Goal: Information Seeking & Learning: Learn about a topic

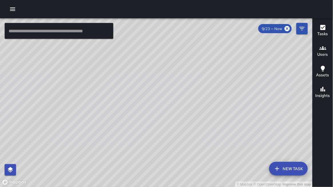
click at [255, 173] on div "© Mapbox © OpenStreetMap Improve this map" at bounding box center [156, 102] width 313 height 169
drag, startPoint x: 213, startPoint y: 121, endPoint x: 219, endPoint y: 106, distance: 15.8
click at [212, 103] on div "© Mapbox © OpenStreetMap Improve this map" at bounding box center [156, 102] width 313 height 169
drag, startPoint x: 156, startPoint y: 122, endPoint x: 170, endPoint y: 187, distance: 67.2
click at [170, 187] on div "© Mapbox © OpenStreetMap Improve this map" at bounding box center [156, 102] width 313 height 169
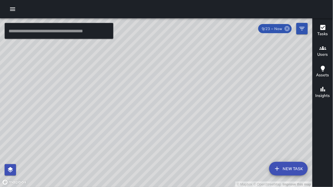
click at [289, 30] on icon at bounding box center [287, 28] width 5 height 5
click at [287, 30] on icon at bounding box center [287, 28] width 5 height 5
click at [301, 29] on icon "Filters" at bounding box center [302, 28] width 7 height 7
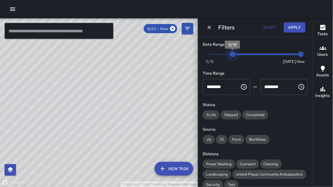
type input "*"
drag, startPoint x: 291, startPoint y: 53, endPoint x: 164, endPoint y: 85, distance: 131.6
click at [163, 85] on div "© Mapbox © OpenStreetMap Improve this map ​ New Task 9/23 — Now Map Layers Task…" at bounding box center [166, 102] width 333 height 169
drag, startPoint x: 210, startPoint y: 28, endPoint x: 210, endPoint y: 32, distance: 3.7
click at [209, 29] on icon "Dismiss" at bounding box center [209, 28] width 6 height 6
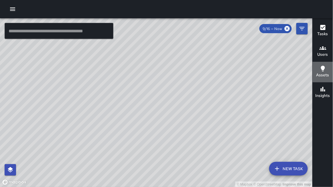
click at [321, 75] on h6 "Assets" at bounding box center [322, 75] width 13 height 6
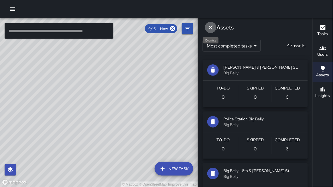
drag, startPoint x: 210, startPoint y: 26, endPoint x: 226, endPoint y: 31, distance: 16.3
click at [213, 27] on icon "Dismiss" at bounding box center [210, 27] width 7 height 7
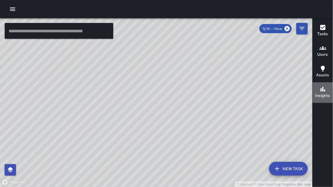
click at [327, 94] on h6 "Insights" at bounding box center [322, 96] width 15 height 6
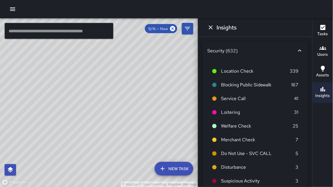
click at [301, 50] on icon at bounding box center [299, 50] width 7 height 7
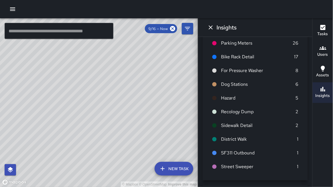
scroll to position [266, 0]
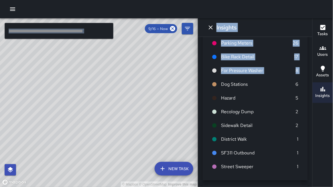
click at [196, 83] on div "© Mapbox © OpenStreetMap Improve this map ​ New Task 9/16 — Now Map Layers Task…" at bounding box center [166, 102] width 333 height 169
click at [196, 83] on div "© Mapbox © OpenStreetMap Improve this map" at bounding box center [99, 102] width 198 height 169
click at [195, 83] on div "© Mapbox © OpenStreetMap Improve this map" at bounding box center [99, 102] width 198 height 169
click at [194, 83] on div "© Mapbox © OpenStreetMap Improve this map" at bounding box center [99, 102] width 198 height 169
click at [82, 54] on div "© Mapbox © OpenStreetMap Improve this map" at bounding box center [99, 102] width 198 height 169
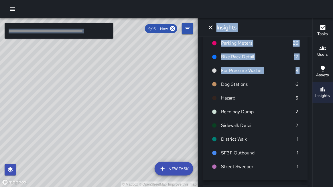
click at [226, 44] on span "Parking Meters" at bounding box center [257, 43] width 72 height 7
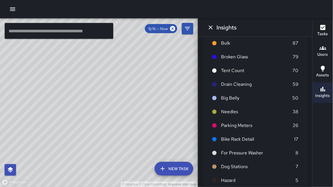
scroll to position [183, 0]
click at [211, 27] on icon "Dismiss" at bounding box center [211, 27] width 4 height 4
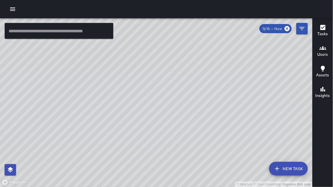
drag, startPoint x: 163, startPoint y: 63, endPoint x: 138, endPoint y: 34, distance: 37.8
click at [138, 34] on div "© Mapbox © OpenStreetMap Improve this map" at bounding box center [156, 102] width 313 height 169
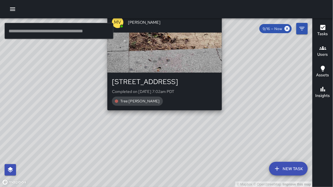
click at [224, 114] on div "© Mapbox © OpenStreetMap Improve this map [PERSON_NAME][GEOGRAPHIC_DATA] [STREE…" at bounding box center [156, 102] width 313 height 169
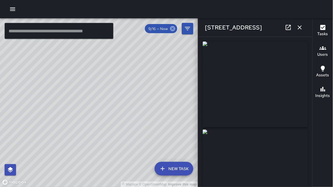
click at [172, 30] on icon at bounding box center [172, 28] width 5 height 5
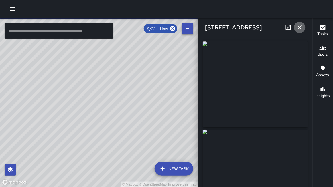
click at [298, 29] on icon "button" at bounding box center [299, 27] width 7 height 7
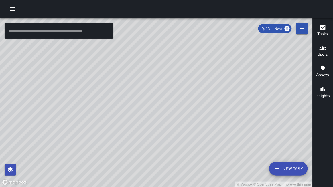
drag, startPoint x: 238, startPoint y: 90, endPoint x: 154, endPoint y: 106, distance: 85.8
click at [152, 108] on div "© Mapbox © OpenStreetMap Improve this map" at bounding box center [156, 102] width 313 height 169
drag, startPoint x: 122, startPoint y: 83, endPoint x: 184, endPoint y: 137, distance: 82.4
click at [184, 138] on div "© Mapbox © OpenStreetMap Improve this map" at bounding box center [156, 102] width 313 height 169
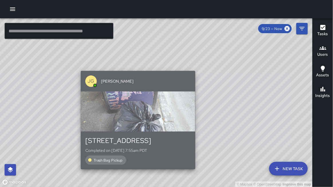
click at [173, 112] on div "button" at bounding box center [138, 112] width 114 height 40
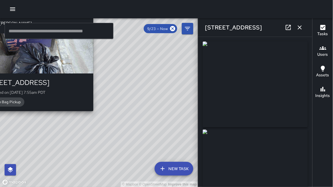
type input "**********"
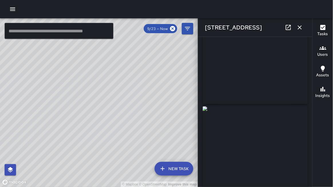
scroll to position [17, 0]
click at [302, 29] on icon "button" at bounding box center [299, 27] width 7 height 7
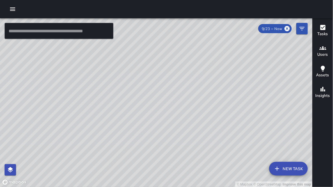
drag, startPoint x: 154, startPoint y: 103, endPoint x: 184, endPoint y: 152, distance: 57.4
click at [185, 153] on div "© Mapbox © OpenStreetMap Improve this map" at bounding box center [156, 102] width 313 height 169
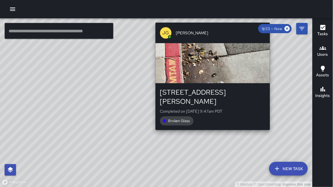
click at [272, 124] on div "© Mapbox © OpenStreetMap Improve this map [PERSON_NAME] [STREET_ADDRESS][PERSON…" at bounding box center [156, 102] width 313 height 169
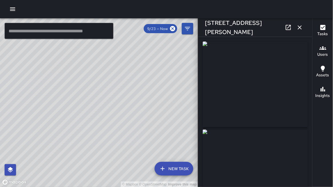
type input "**********"
click at [301, 29] on icon "button" at bounding box center [299, 27] width 7 height 7
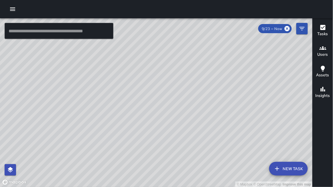
drag, startPoint x: 248, startPoint y: 75, endPoint x: 293, endPoint y: 129, distance: 69.3
click at [295, 130] on div "© Mapbox © OpenStreetMap Improve this map" at bounding box center [156, 102] width 313 height 169
drag, startPoint x: 173, startPoint y: 20, endPoint x: 177, endPoint y: 53, distance: 33.1
click at [177, 53] on div "© Mapbox © OpenStreetMap Improve this map ​ New Task 9/23 — Now Map Layers Task…" at bounding box center [166, 93] width 333 height 187
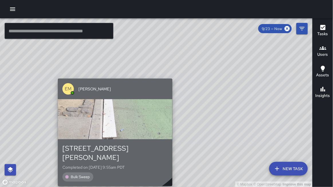
click at [104, 106] on div "button" at bounding box center [115, 119] width 114 height 40
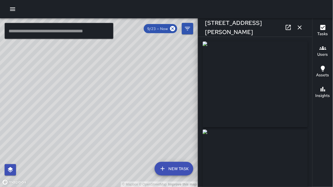
click at [157, 56] on div "© Mapbox © OpenStreetMap Improve this map" at bounding box center [99, 102] width 198 height 169
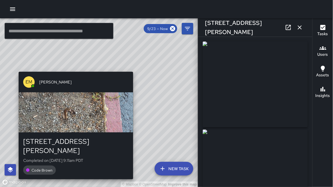
drag, startPoint x: 139, startPoint y: 63, endPoint x: 126, endPoint y: 72, distance: 15.5
click at [126, 72] on div "EM [PERSON_NAME] [STREET_ADDRESS][PERSON_NAME] Completed on [DATE] 9:11am PDT C…" at bounding box center [75, 126] width 119 height 112
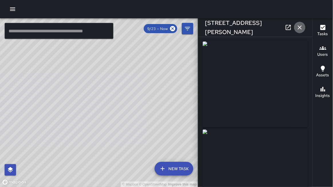
click at [300, 26] on icon "button" at bounding box center [299, 27] width 7 height 7
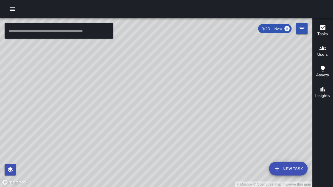
click at [163, 65] on div "© Mapbox © OpenStreetMap Improve this map" at bounding box center [156, 102] width 313 height 169
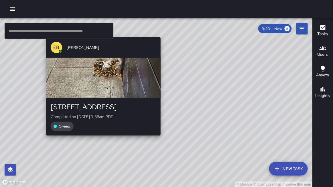
click at [44, 139] on div "© Mapbox © OpenStreetMap Improve this map EB [PERSON_NAME] [STREET_ADDRESS] Com…" at bounding box center [156, 102] width 313 height 169
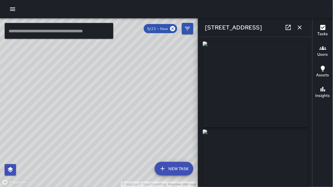
type input "**********"
click at [106, 140] on div "© Mapbox © OpenStreetMap Improve this map" at bounding box center [99, 102] width 198 height 169
click at [300, 26] on icon "button" at bounding box center [299, 27] width 7 height 7
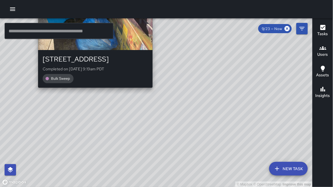
click at [148, 95] on div "© Mapbox © OpenStreetMap Improve this map EB [PERSON_NAME] [STREET_ADDRESS] Com…" at bounding box center [156, 102] width 313 height 169
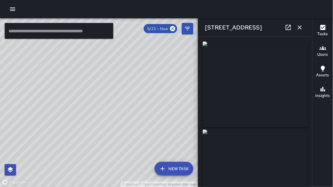
drag, startPoint x: 164, startPoint y: 147, endPoint x: 168, endPoint y: 147, distance: 3.7
click at [168, 147] on div "© Mapbox © OpenStreetMap Improve this map" at bounding box center [99, 102] width 198 height 169
drag, startPoint x: 156, startPoint y: 149, endPoint x: 104, endPoint y: 117, distance: 60.4
click at [105, 117] on div "© Mapbox © OpenStreetMap Improve this map" at bounding box center [99, 102] width 198 height 169
click at [302, 27] on icon "button" at bounding box center [299, 27] width 7 height 7
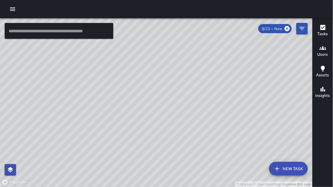
drag, startPoint x: 248, startPoint y: 97, endPoint x: 126, endPoint y: 123, distance: 124.7
click at [126, 123] on div "© Mapbox © OpenStreetMap Improve this map" at bounding box center [156, 102] width 313 height 169
click at [302, 27] on icon "Filters" at bounding box center [301, 28] width 5 height 3
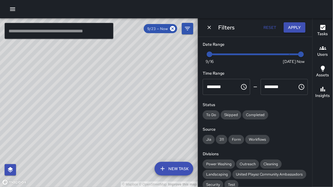
click at [177, 82] on div "© Mapbox © OpenStreetMap Improve this map" at bounding box center [99, 102] width 198 height 169
drag, startPoint x: 143, startPoint y: 87, endPoint x: 164, endPoint y: 90, distance: 20.5
click at [151, 90] on div "© Mapbox © OpenStreetMap Improve this map" at bounding box center [99, 102] width 198 height 169
click at [210, 26] on icon "Dismiss" at bounding box center [209, 27] width 3 height 3
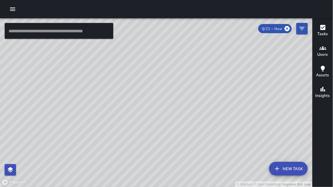
drag, startPoint x: 220, startPoint y: 81, endPoint x: 178, endPoint y: 102, distance: 46.5
click at [178, 103] on div "© Mapbox © OpenStreetMap Improve this map" at bounding box center [156, 102] width 313 height 169
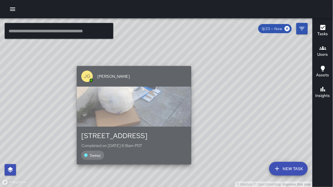
click at [137, 119] on div "button" at bounding box center [134, 107] width 114 height 40
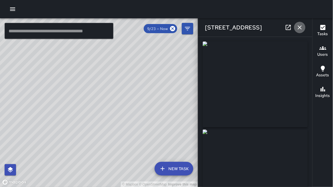
click at [302, 27] on icon "button" at bounding box center [299, 27] width 7 height 7
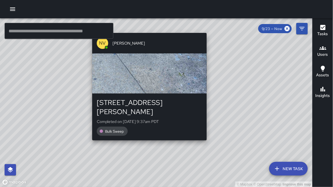
click at [204, 135] on div "© Mapbox © OpenStreetMap Improve this map NV [PERSON_NAME] [STREET_ADDRESS][PER…" at bounding box center [156, 102] width 313 height 169
click at [205, 135] on div "© Mapbox © OpenStreetMap Improve this map NV [PERSON_NAME] [STREET_ADDRESS][PER…" at bounding box center [156, 102] width 313 height 169
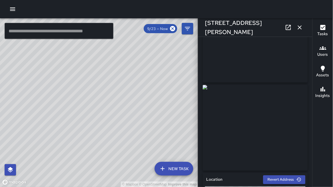
scroll to position [43, 0]
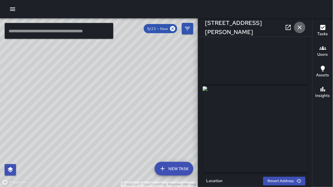
click at [300, 27] on icon "button" at bounding box center [300, 27] width 4 height 4
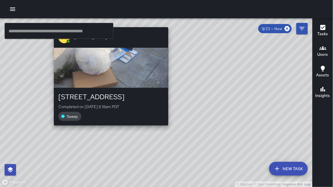
click at [165, 23] on div "© Mapbox © OpenStreetMap Improve this map [PERSON_NAME] [STREET_ADDRESS][PERSON…" at bounding box center [156, 102] width 313 height 169
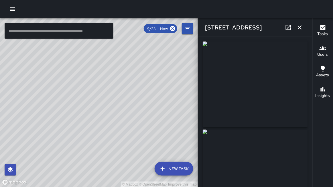
click at [115, 78] on div "© Mapbox © OpenStreetMap Improve this map" at bounding box center [99, 102] width 198 height 169
click at [301, 26] on icon "button" at bounding box center [300, 27] width 4 height 4
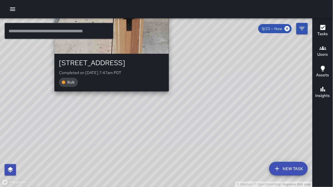
click at [110, 95] on div "© Mapbox © OpenStreetMap Improve this map DL [PERSON_NAME][GEOGRAPHIC_DATA][STR…" at bounding box center [156, 102] width 313 height 169
click at [109, 94] on div "© Mapbox © OpenStreetMap Improve this map DL [PERSON_NAME][GEOGRAPHIC_DATA][STR…" at bounding box center [156, 102] width 313 height 169
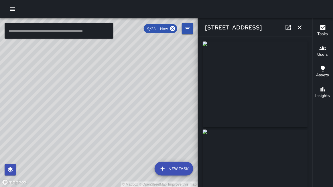
click at [109, 94] on div "© Mapbox © OpenStreetMap Improve this map" at bounding box center [99, 102] width 198 height 169
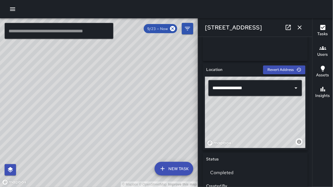
scroll to position [151, 0]
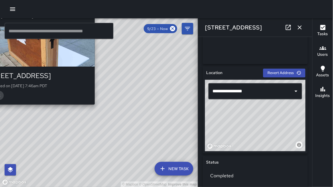
click at [98, 108] on div "© Mapbox © OpenStreetMap Improve this map WB [PERSON_NAME][GEOGRAPHIC_DATA][STR…" at bounding box center [99, 102] width 198 height 169
type input "**********"
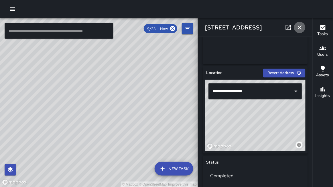
click at [301, 26] on icon "button" at bounding box center [300, 27] width 4 height 4
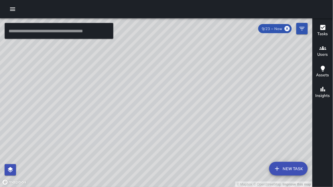
click at [158, 105] on div "© Mapbox © OpenStreetMap Improve this map" at bounding box center [156, 102] width 313 height 169
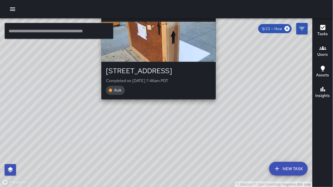
click at [157, 103] on div "© Mapbox © OpenStreetMap Improve this map WB [PERSON_NAME][GEOGRAPHIC_DATA][STR…" at bounding box center [156, 102] width 313 height 169
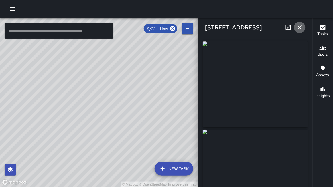
click at [301, 27] on icon "button" at bounding box center [299, 27] width 7 height 7
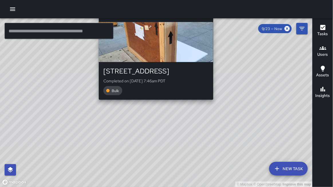
click at [155, 103] on div "© Mapbox © OpenStreetMap Improve this map WB [PERSON_NAME][GEOGRAPHIC_DATA][STR…" at bounding box center [156, 102] width 313 height 169
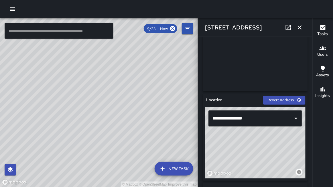
scroll to position [125, 0]
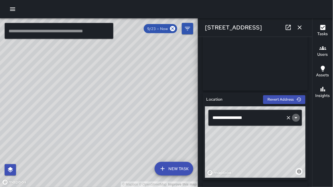
click at [297, 117] on icon "Open" at bounding box center [296, 117] width 3 height 1
click at [126, 73] on div "© Mapbox © OpenStreetMap Improve this map" at bounding box center [99, 102] width 198 height 169
click at [299, 25] on icon "button" at bounding box center [299, 27] width 7 height 7
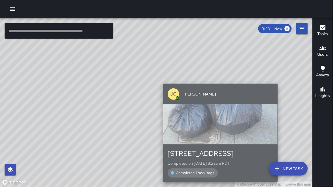
click at [260, 117] on div "button" at bounding box center [220, 124] width 114 height 40
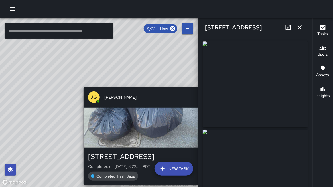
type input "**********"
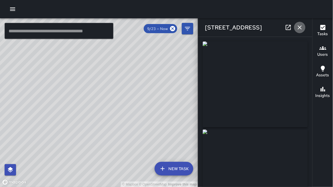
click at [302, 29] on icon "button" at bounding box center [299, 27] width 7 height 7
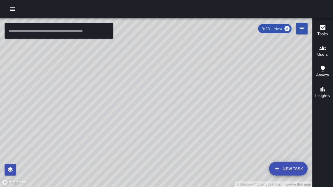
drag, startPoint x: 241, startPoint y: 150, endPoint x: 232, endPoint y: 160, distance: 13.6
click at [233, 165] on div "© Mapbox © OpenStreetMap Improve this map" at bounding box center [156, 102] width 313 height 169
drag, startPoint x: 223, startPoint y: 150, endPoint x: 227, endPoint y: 167, distance: 17.1
click at [227, 167] on div "© Mapbox © OpenStreetMap Improve this map" at bounding box center [156, 102] width 313 height 169
drag, startPoint x: 224, startPoint y: 149, endPoint x: 222, endPoint y: 162, distance: 13.3
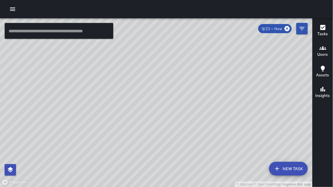
click at [222, 162] on div "© Mapbox © OpenStreetMap Improve this map" at bounding box center [156, 102] width 313 height 169
drag, startPoint x: 248, startPoint y: 153, endPoint x: 238, endPoint y: 158, distance: 11.7
click at [238, 158] on div "© Mapbox © OpenStreetMap Improve this map" at bounding box center [156, 102] width 313 height 169
drag, startPoint x: 276, startPoint y: 81, endPoint x: 262, endPoint y: 78, distance: 13.8
click at [262, 78] on div "© Mapbox © OpenStreetMap Improve this map" at bounding box center [156, 102] width 313 height 169
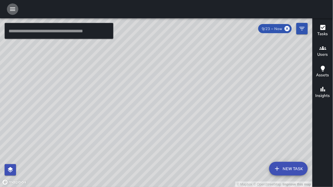
click at [9, 9] on icon "button" at bounding box center [12, 9] width 7 height 7
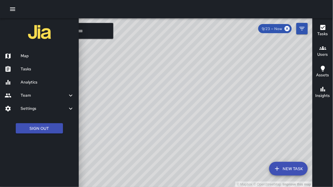
click at [38, 83] on h6 "Analytics" at bounding box center [48, 82] width 54 height 6
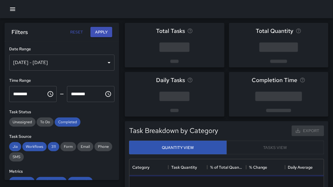
scroll to position [171, 194]
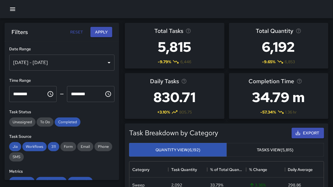
click at [92, 64] on div "Sep 17, 2025 - Sep 23, 2025" at bounding box center [61, 63] width 105 height 16
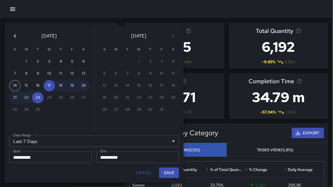
click at [18, 84] on button "14" at bounding box center [14, 85] width 11 height 11
type input "******"
type input "**********"
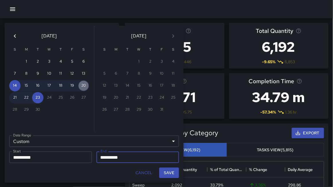
click at [81, 85] on button "20" at bounding box center [83, 85] width 11 height 11
type input "**********"
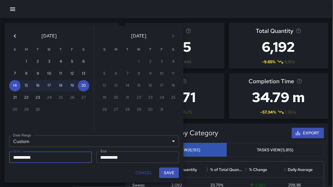
click at [169, 177] on button "Save" at bounding box center [169, 173] width 20 height 11
type input "**********"
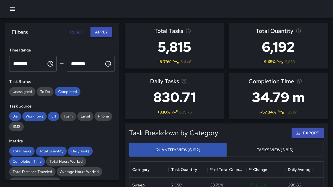
scroll to position [31, 0]
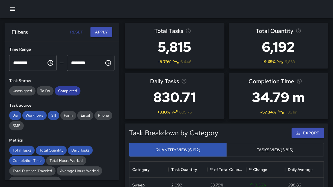
click at [69, 92] on span "Completed" at bounding box center [68, 90] width 26 height 5
drag, startPoint x: 54, startPoint y: 114, endPoint x: 46, endPoint y: 116, distance: 8.7
click at [53, 115] on span "311" at bounding box center [53, 115] width 11 height 5
drag, startPoint x: 35, startPoint y: 115, endPoint x: 20, endPoint y: 115, distance: 15.2
click at [31, 115] on span "Workflows" at bounding box center [34, 115] width 24 height 5
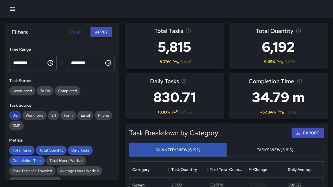
drag, startPoint x: 17, startPoint y: 114, endPoint x: 18, endPoint y: 119, distance: 4.8
click at [17, 115] on span "Jia" at bounding box center [15, 115] width 12 height 5
drag, startPoint x: 29, startPoint y: 151, endPoint x: 32, endPoint y: 156, distance: 6.4
click at [29, 151] on span "Total Tasks" at bounding box center [21, 150] width 25 height 5
drag, startPoint x: 32, startPoint y: 156, endPoint x: 45, endPoint y: 152, distance: 13.1
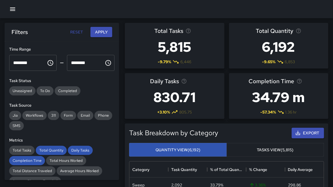
click at [33, 155] on div "Total Tasks Total Quantity Daily Tasks Completion Time Total Hours Worked Total…" at bounding box center [61, 166] width 105 height 40
drag, startPoint x: 47, startPoint y: 152, endPoint x: 66, endPoint y: 151, distance: 18.9
click at [51, 152] on span "Total Quantity" at bounding box center [51, 150] width 31 height 5
drag, startPoint x: 73, startPoint y: 151, endPoint x: 50, endPoint y: 158, distance: 23.6
click at [73, 151] on span "Daily Tasks" at bounding box center [80, 150] width 25 height 5
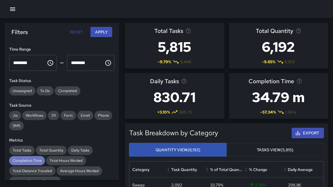
click at [35, 159] on span "Completion Time" at bounding box center [27, 160] width 36 height 5
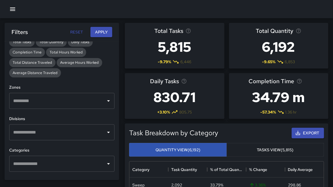
scroll to position [140, 0]
click at [78, 159] on input "text" at bounding box center [58, 163] width 92 height 11
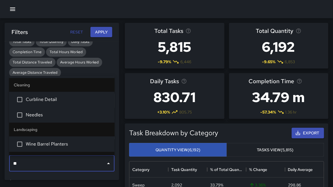
type input "***"
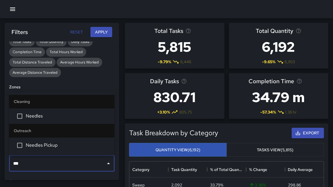
scroll to position [140, 0]
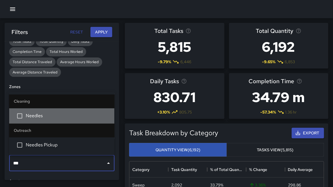
click at [61, 119] on span "Needles" at bounding box center [68, 116] width 84 height 7
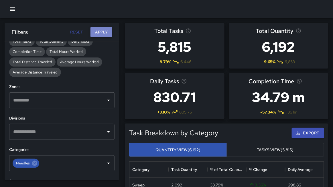
click at [101, 28] on button "Apply" at bounding box center [101, 32] width 22 height 11
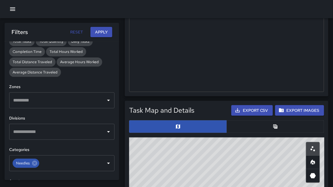
scroll to position [145, 0]
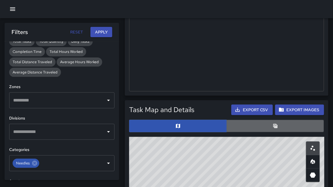
click at [248, 121] on button "button" at bounding box center [275, 126] width 98 height 13
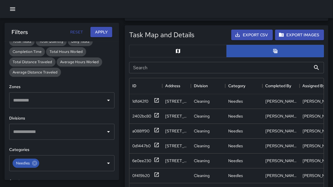
scroll to position [222, 0]
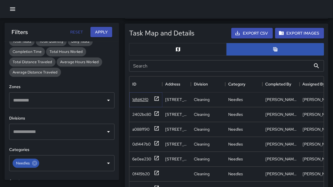
click at [141, 102] on div "1dfd42f0" at bounding box center [140, 100] width 16 height 6
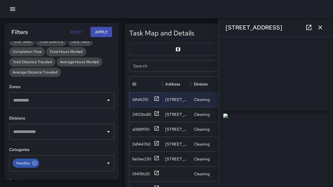
scroll to position [0, 0]
click at [144, 116] on div "2402bc80" at bounding box center [141, 115] width 19 height 6
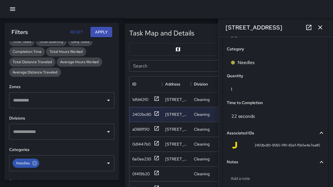
scroll to position [376, 0]
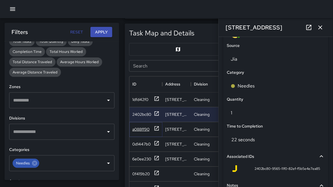
click at [136, 132] on div "a088ff90" at bounding box center [145, 129] width 27 height 7
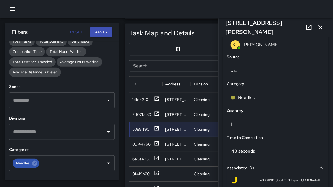
scroll to position [365, 0]
click at [144, 145] on div "0d1447b0" at bounding box center [141, 145] width 18 height 6
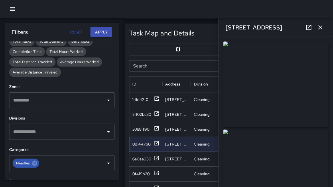
scroll to position [220, 0]
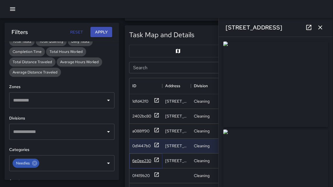
click at [141, 161] on div "6e0ee230" at bounding box center [141, 161] width 19 height 6
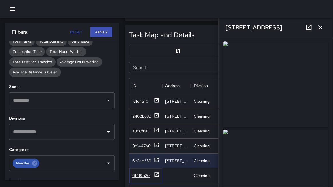
click at [145, 175] on div "0f419b20" at bounding box center [140, 176] width 17 height 6
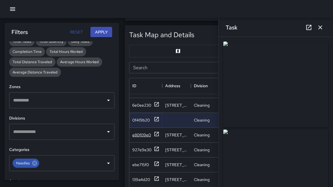
scroll to position [56, 0]
click at [143, 138] on div "e80f09e0" at bounding box center [145, 134] width 33 height 15
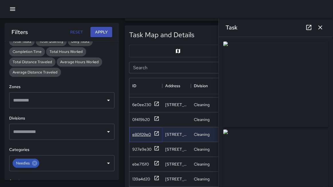
click at [143, 136] on div "e80f09e0" at bounding box center [141, 135] width 19 height 6
click at [142, 147] on div "927e9e30" at bounding box center [141, 150] width 19 height 6
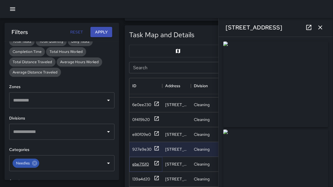
click at [145, 163] on div "ebe715f0" at bounding box center [140, 164] width 17 height 6
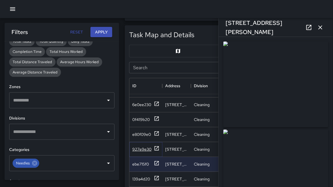
click at [141, 149] on div "927e9e30" at bounding box center [141, 150] width 19 height 6
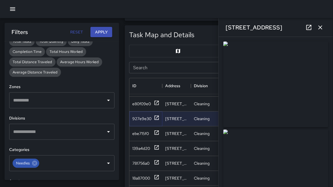
scroll to position [100, 0]
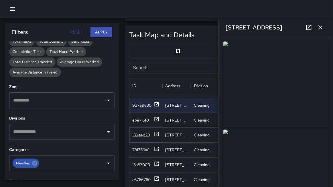
click at [141, 135] on div "139a4d20" at bounding box center [141, 135] width 18 height 6
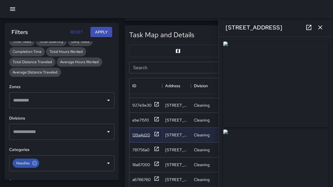
scroll to position [103, 0]
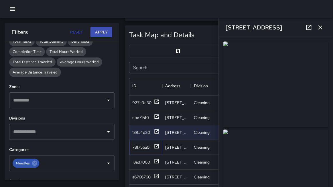
click at [143, 146] on div "781756a0" at bounding box center [140, 148] width 17 height 6
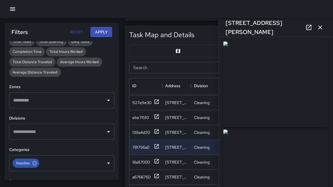
click at [8, 9] on button "button" at bounding box center [12, 8] width 11 height 11
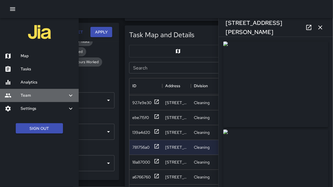
click at [41, 98] on h6 "Team" at bounding box center [44, 95] width 47 height 6
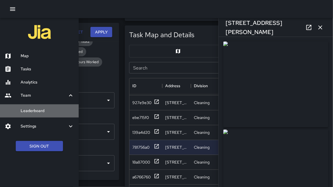
click at [43, 107] on div "Leaderboard" at bounding box center [39, 110] width 79 height 13
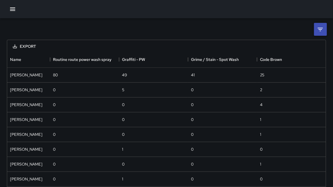
scroll to position [165, 319]
click at [321, 31] on icon at bounding box center [320, 29] width 7 height 7
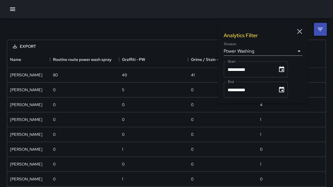
click at [273, 52] on body "**********" at bounding box center [166, 119] width 333 height 239
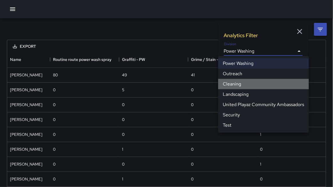
drag, startPoint x: 250, startPoint y: 85, endPoint x: 256, endPoint y: 80, distance: 8.6
click at [250, 84] on li "Cleaning" at bounding box center [263, 84] width 91 height 10
type input "**********"
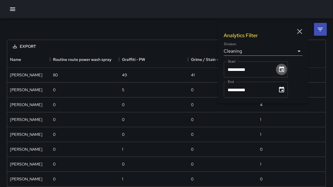
click at [279, 71] on button "Choose date, selected date is Sep 1, 2025" at bounding box center [281, 69] width 11 height 11
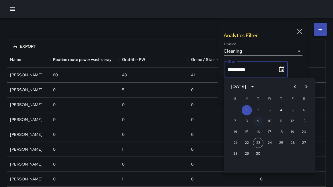
scroll to position [448, 319]
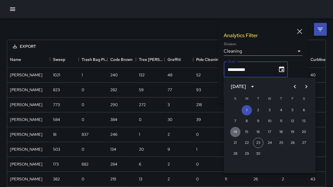
click at [238, 134] on button "14" at bounding box center [235, 132] width 10 height 10
type input "**********"
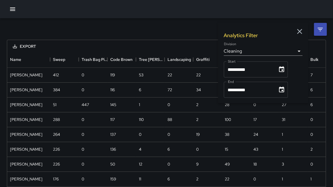
scroll to position [403, 319]
click at [283, 92] on icon "Choose date, selected date is Sep 30, 2025" at bounding box center [281, 89] width 7 height 7
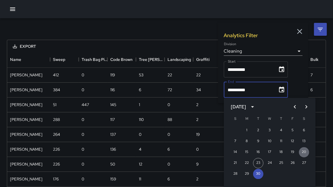
click at [303, 152] on button "20" at bounding box center [304, 152] width 10 height 10
type input "**********"
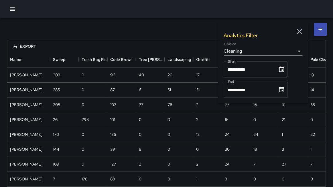
scroll to position [373, 319]
click at [302, 29] on icon "button" at bounding box center [299, 31] width 9 height 9
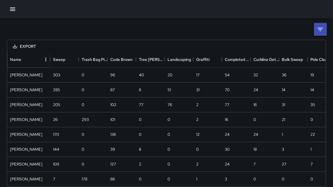
click at [44, 60] on icon "Menu" at bounding box center [46, 60] width 6 height 6
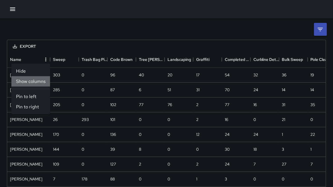
click at [40, 80] on li "Show columns" at bounding box center [30, 81] width 39 height 10
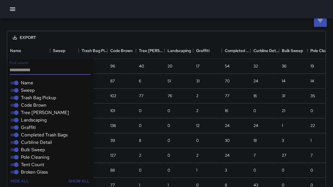
click at [33, 90] on span "Sweep" at bounding box center [28, 90] width 14 height 7
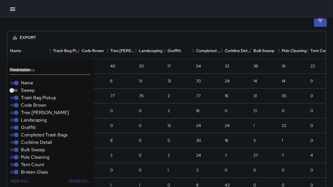
click at [37, 97] on span "Trash Bag Pickup" at bounding box center [38, 97] width 35 height 7
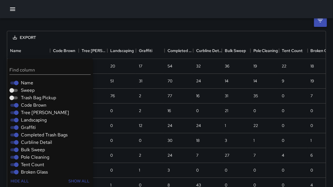
drag, startPoint x: 37, startPoint y: 102, endPoint x: 37, endPoint y: 106, distance: 4.6
click at [37, 102] on span "Code Brown" at bounding box center [33, 105] width 25 height 7
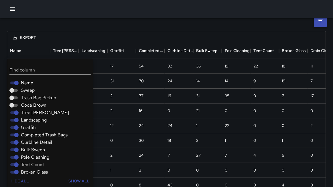
drag, startPoint x: 36, startPoint y: 110, endPoint x: 36, endPoint y: 115, distance: 5.4
click at [36, 110] on span "Tree [PERSON_NAME]" at bounding box center [45, 112] width 48 height 7
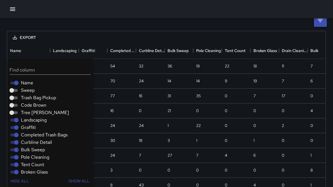
drag, startPoint x: 36, startPoint y: 115, endPoint x: 36, endPoint y: 120, distance: 4.9
click at [36, 116] on span "Tree [PERSON_NAME]" at bounding box center [45, 112] width 48 height 7
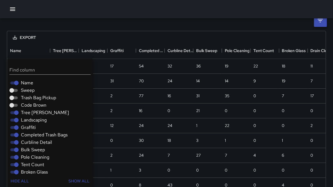
drag, startPoint x: 36, startPoint y: 125, endPoint x: 36, endPoint y: 130, distance: 4.3
click at [36, 126] on div "Graffiti" at bounding box center [51, 127] width 84 height 7
click at [33, 129] on span "Graffiti" at bounding box center [28, 127] width 15 height 7
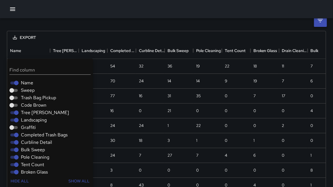
drag, startPoint x: 31, startPoint y: 121, endPoint x: 31, endPoint y: 116, distance: 4.9
click at [31, 119] on span "Landscaping" at bounding box center [34, 120] width 26 height 7
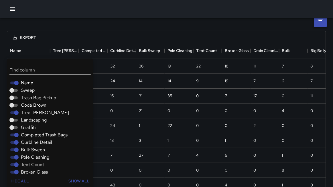
click at [31, 113] on span "Tree [PERSON_NAME]" at bounding box center [45, 112] width 48 height 7
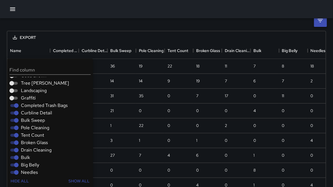
scroll to position [30, 0]
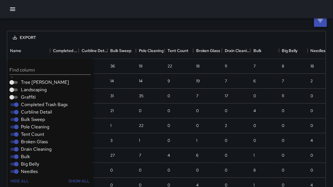
click at [33, 107] on span "Completed Trash Bags" at bounding box center [44, 104] width 47 height 7
click at [34, 110] on span "Curbline Detail" at bounding box center [36, 112] width 31 height 7
click at [33, 114] on span "Curbline Detail" at bounding box center [36, 112] width 31 height 7
click at [35, 123] on span "Bulk Sweep" at bounding box center [33, 119] width 24 height 7
click at [32, 114] on span "Curbline Detail" at bounding box center [36, 112] width 31 height 7
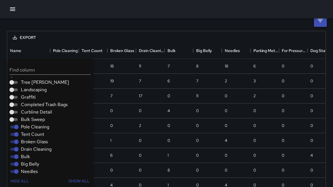
click at [37, 125] on span "Pole Cleaning" at bounding box center [35, 127] width 28 height 7
click at [37, 131] on div "Tent Count" at bounding box center [51, 134] width 84 height 7
click at [37, 132] on span "Tent Count" at bounding box center [32, 134] width 23 height 7
click at [39, 139] on span "Broken Glass" at bounding box center [34, 142] width 27 height 7
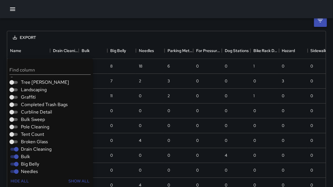
drag, startPoint x: 39, startPoint y: 146, endPoint x: 37, endPoint y: 151, distance: 4.8
click at [39, 147] on span "Drain Cleaning" at bounding box center [36, 149] width 31 height 7
drag, startPoint x: 35, startPoint y: 153, endPoint x: 36, endPoint y: 158, distance: 4.3
click at [36, 153] on div "Bulk" at bounding box center [51, 156] width 84 height 7
click at [35, 163] on span "Big Belly" at bounding box center [30, 164] width 18 height 7
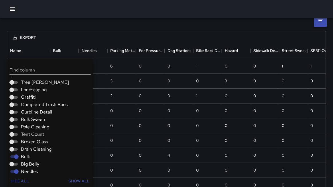
click at [34, 159] on div "Bulk" at bounding box center [51, 156] width 84 height 7
click at [28, 155] on span "Bulk" at bounding box center [25, 156] width 9 height 7
click at [83, 12] on div at bounding box center [166, 9] width 333 height 18
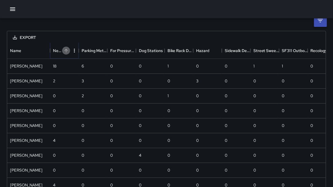
click at [64, 52] on icon "Sort" at bounding box center [66, 50] width 5 height 5
click at [322, 19] on icon at bounding box center [320, 20] width 5 height 3
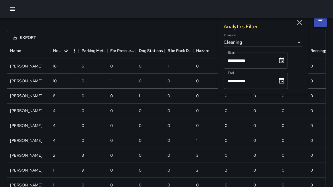
click at [301, 23] on icon "button" at bounding box center [299, 22] width 5 height 5
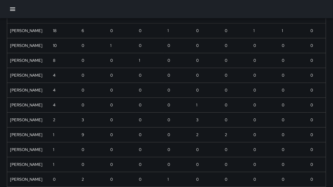
scroll to position [0, 0]
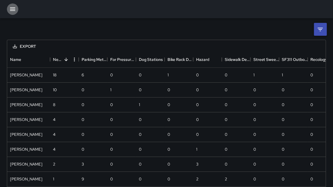
click at [13, 9] on icon "button" at bounding box center [12, 8] width 5 height 3
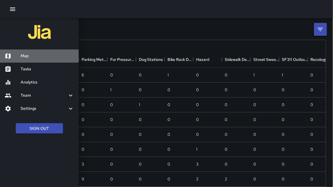
click at [33, 52] on div "Map" at bounding box center [39, 56] width 79 height 13
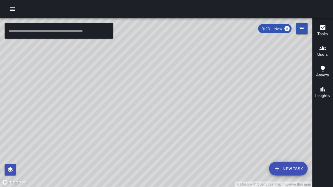
drag, startPoint x: 78, startPoint y: 0, endPoint x: 125, endPoint y: 0, distance: 46.9
click at [125, 0] on div at bounding box center [166, 9] width 333 height 18
drag, startPoint x: 92, startPoint y: 84, endPoint x: 66, endPoint y: 85, distance: 25.2
click at [66, 86] on div "© Mapbox © OpenStreetMap Improve this map" at bounding box center [156, 102] width 313 height 169
drag, startPoint x: 62, startPoint y: 93, endPoint x: 56, endPoint y: 91, distance: 6.3
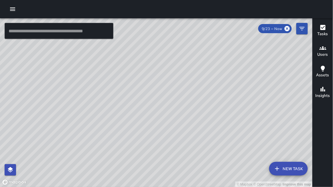
click at [55, 91] on div "© Mapbox © OpenStreetMap Improve this map" at bounding box center [156, 102] width 313 height 169
drag, startPoint x: 54, startPoint y: 92, endPoint x: 39, endPoint y: 96, distance: 15.7
click at [39, 96] on div "© Mapbox © OpenStreetMap Improve this map" at bounding box center [156, 102] width 313 height 169
drag, startPoint x: 38, startPoint y: 82, endPoint x: 18, endPoint y: 91, distance: 21.4
click at [18, 91] on div "© Mapbox © OpenStreetMap Improve this map" at bounding box center [156, 102] width 313 height 169
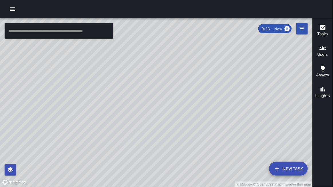
drag, startPoint x: 13, startPoint y: 92, endPoint x: 5, endPoint y: 91, distance: 7.7
click at [1, 93] on div "© Mapbox © OpenStreetMap Improve this map" at bounding box center [156, 102] width 313 height 169
drag, startPoint x: 32, startPoint y: 111, endPoint x: 75, endPoint y: 124, distance: 45.2
click at [77, 125] on div "© Mapbox © OpenStreetMap Improve this map" at bounding box center [156, 102] width 313 height 169
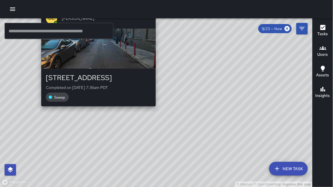
click at [39, 109] on div "© Mapbox © OpenStreetMap Improve this map DL Damariye Lewis 1385 Mission Street…" at bounding box center [156, 102] width 313 height 169
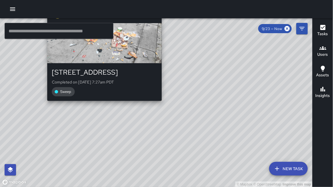
click at [44, 105] on div "© Mapbox © OpenStreetMap Improve this map DL Damariye Lewis 1337 Mission Street…" at bounding box center [156, 102] width 313 height 169
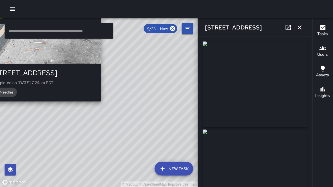
click at [104, 106] on div "© Mapbox © OpenStreetMap Improve this map DL Damariye Lewis 1337 Mission Street…" at bounding box center [99, 102] width 198 height 169
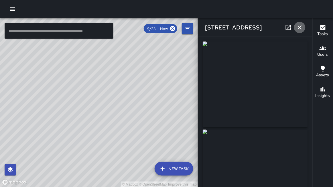
click at [300, 28] on icon "button" at bounding box center [299, 27] width 7 height 7
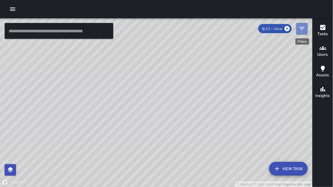
click at [300, 29] on icon "Filters" at bounding box center [302, 28] width 7 height 7
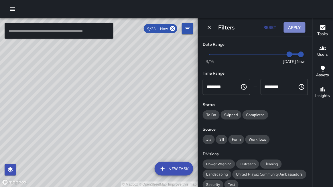
click at [300, 28] on button "Apply" at bounding box center [295, 27] width 22 height 11
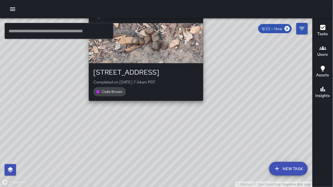
click at [141, 105] on div "© Mapbox © OpenStreetMap Improve this map DL Damariye Lewis 1337 Mission Street…" at bounding box center [156, 102] width 313 height 169
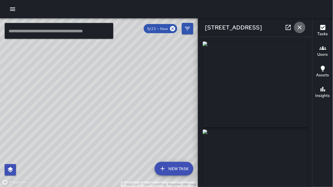
click at [301, 28] on icon "button" at bounding box center [300, 27] width 4 height 4
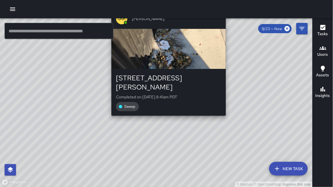
drag, startPoint x: 231, startPoint y: 168, endPoint x: 229, endPoint y: 111, distance: 57.0
click at [229, 111] on div "© Mapbox © OpenStreetMap Improve this map JG Jason Gregg 780 Brannan Street Com…" at bounding box center [156, 102] width 313 height 169
